Goal: Register for event/course

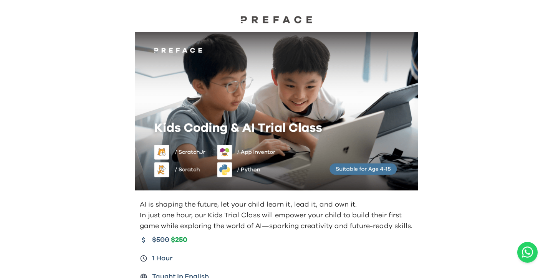
click at [283, 18] on img at bounding box center [276, 19] width 77 height 8
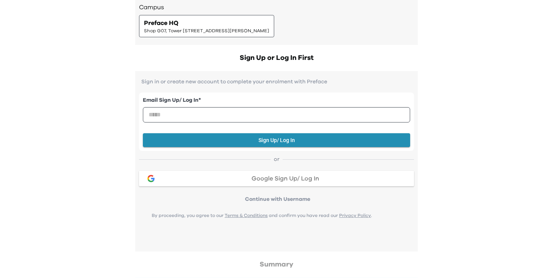
scroll to position [147, 0]
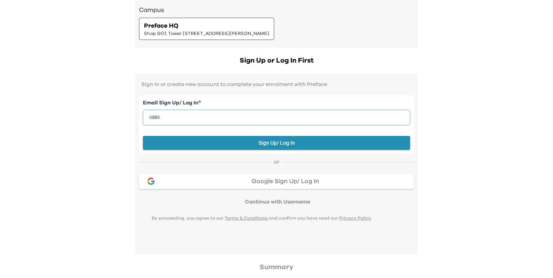
click at [231, 120] on input "email" at bounding box center [276, 117] width 267 height 15
type input "**********"
click at [104, 196] on div "**********" at bounding box center [276, 254] width 553 height 803
click at [448, 174] on div "**********" at bounding box center [276, 254] width 553 height 803
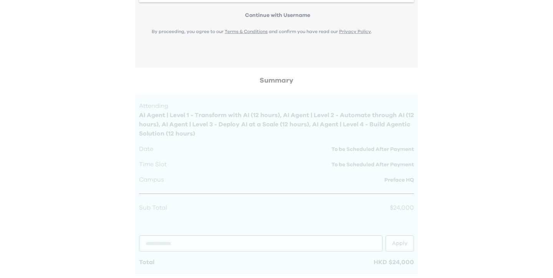
click at [448, 174] on div "**********" at bounding box center [276, 68] width 553 height 803
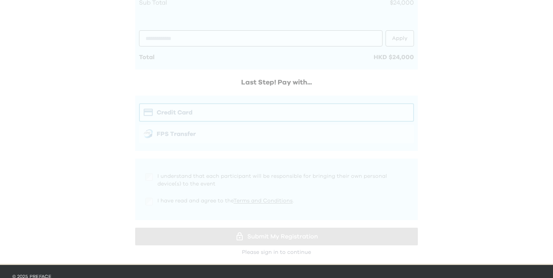
scroll to position [557, 0]
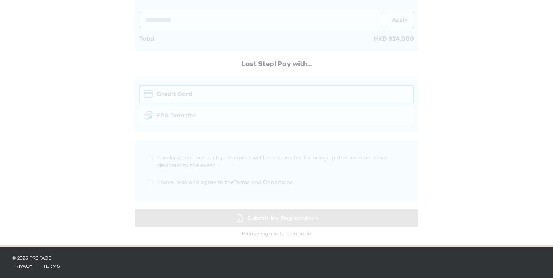
click at [219, 97] on div at bounding box center [276, 45] width 283 height 386
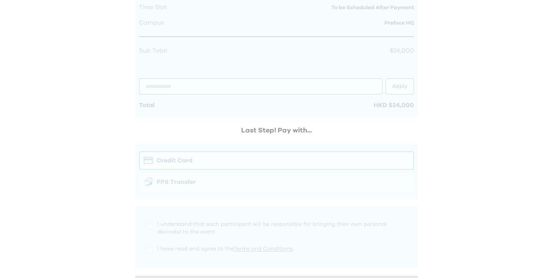
scroll to position [454, 0]
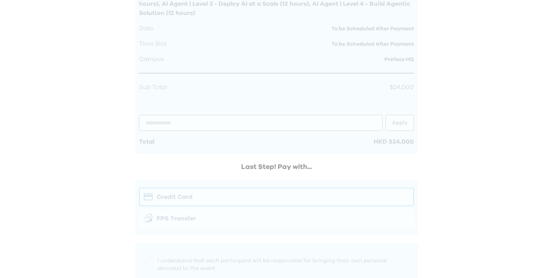
click at [289, 109] on div at bounding box center [276, 148] width 283 height 386
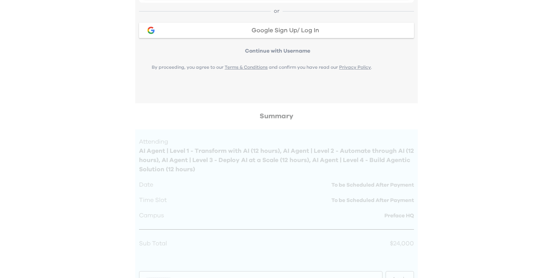
scroll to position [296, 0]
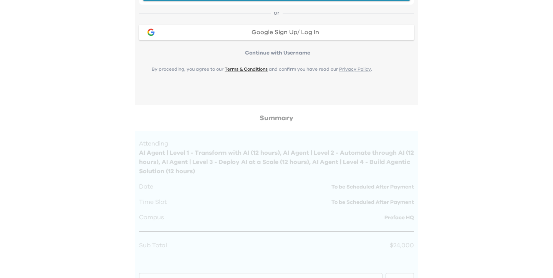
click at [254, 70] on link "Terms & Conditions" at bounding box center [246, 69] width 43 height 5
click at [494, 110] on div "**********" at bounding box center [276, 105] width 553 height 803
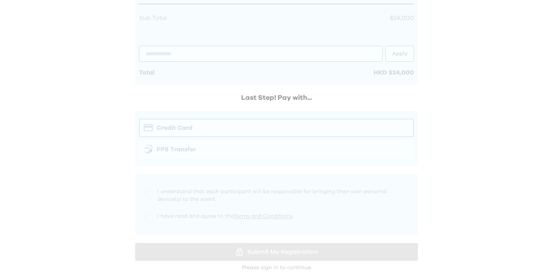
scroll to position [557, 0]
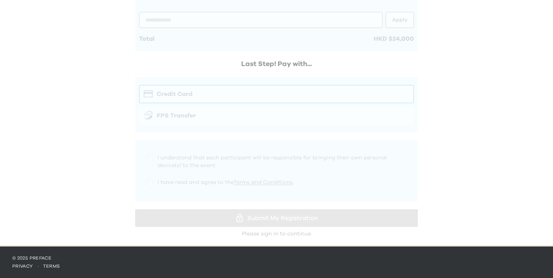
click at [212, 104] on div at bounding box center [276, 45] width 283 height 386
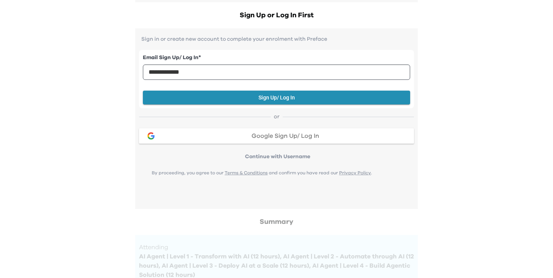
scroll to position [95, 0]
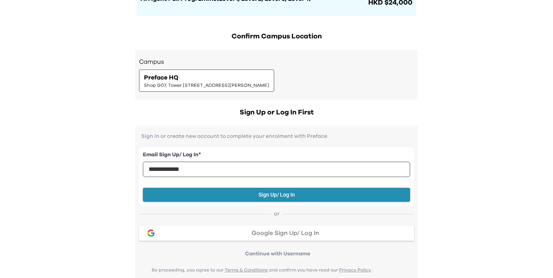
click at [292, 254] on p "Continue with Username" at bounding box center [277, 254] width 273 height 8
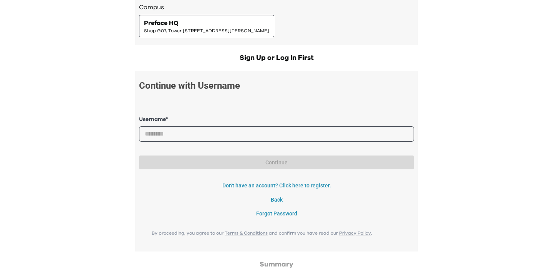
scroll to position [187, 0]
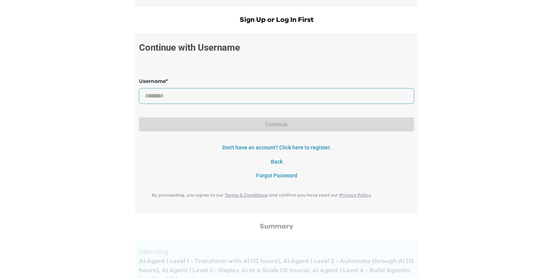
click at [201, 91] on input "text" at bounding box center [276, 95] width 275 height 15
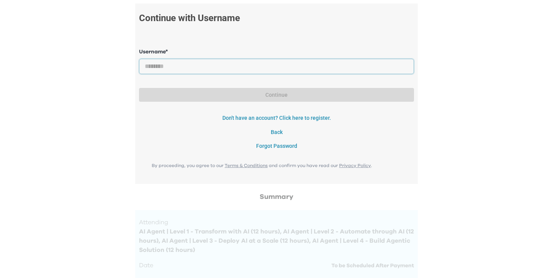
scroll to position [265, 0]
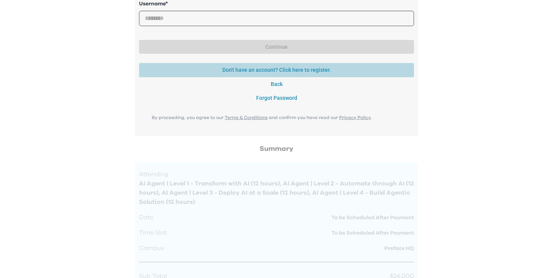
click at [325, 73] on button "Don't have an account? Click here to register." at bounding box center [276, 70] width 275 height 14
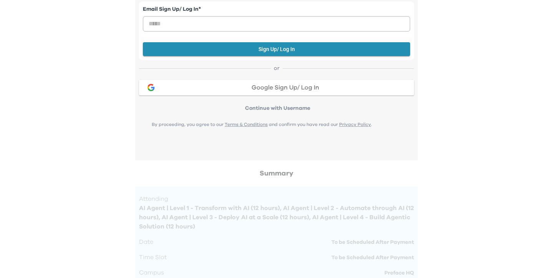
scroll to position [239, 0]
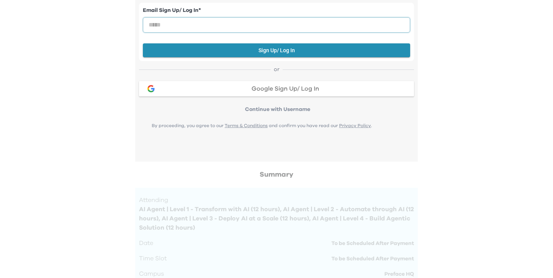
click at [199, 32] on input "email" at bounding box center [276, 24] width 267 height 15
click at [68, 43] on div "Your Order Step 1: Pay to confirm your course(s) Step 2: Schedule your sessions…" at bounding box center [276, 162] width 553 height 803
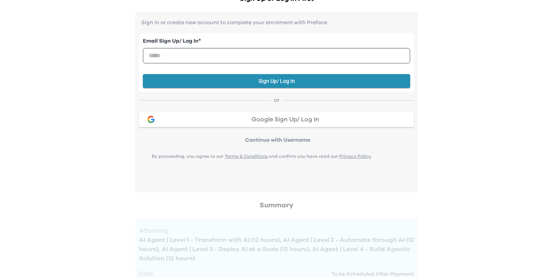
scroll to position [0, 0]
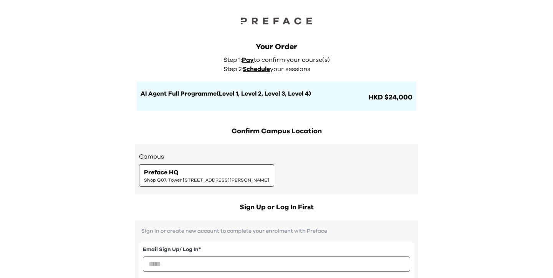
click at [249, 61] on span "Pay" at bounding box center [248, 60] width 12 height 6
